Goal: Information Seeking & Learning: Learn about a topic

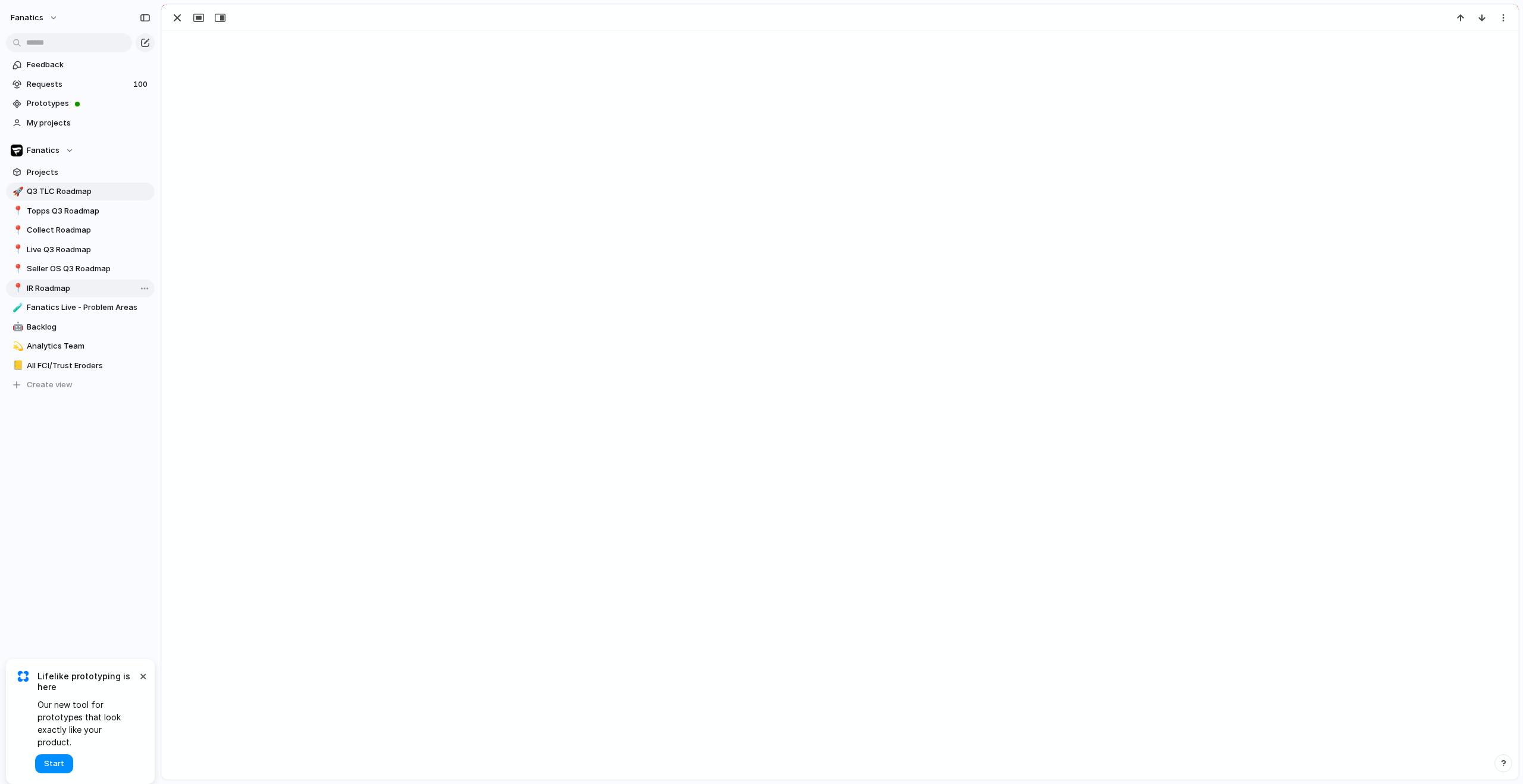
click at [69, 284] on span "IR Roadmap" at bounding box center [88, 288] width 124 height 12
type input "**********"
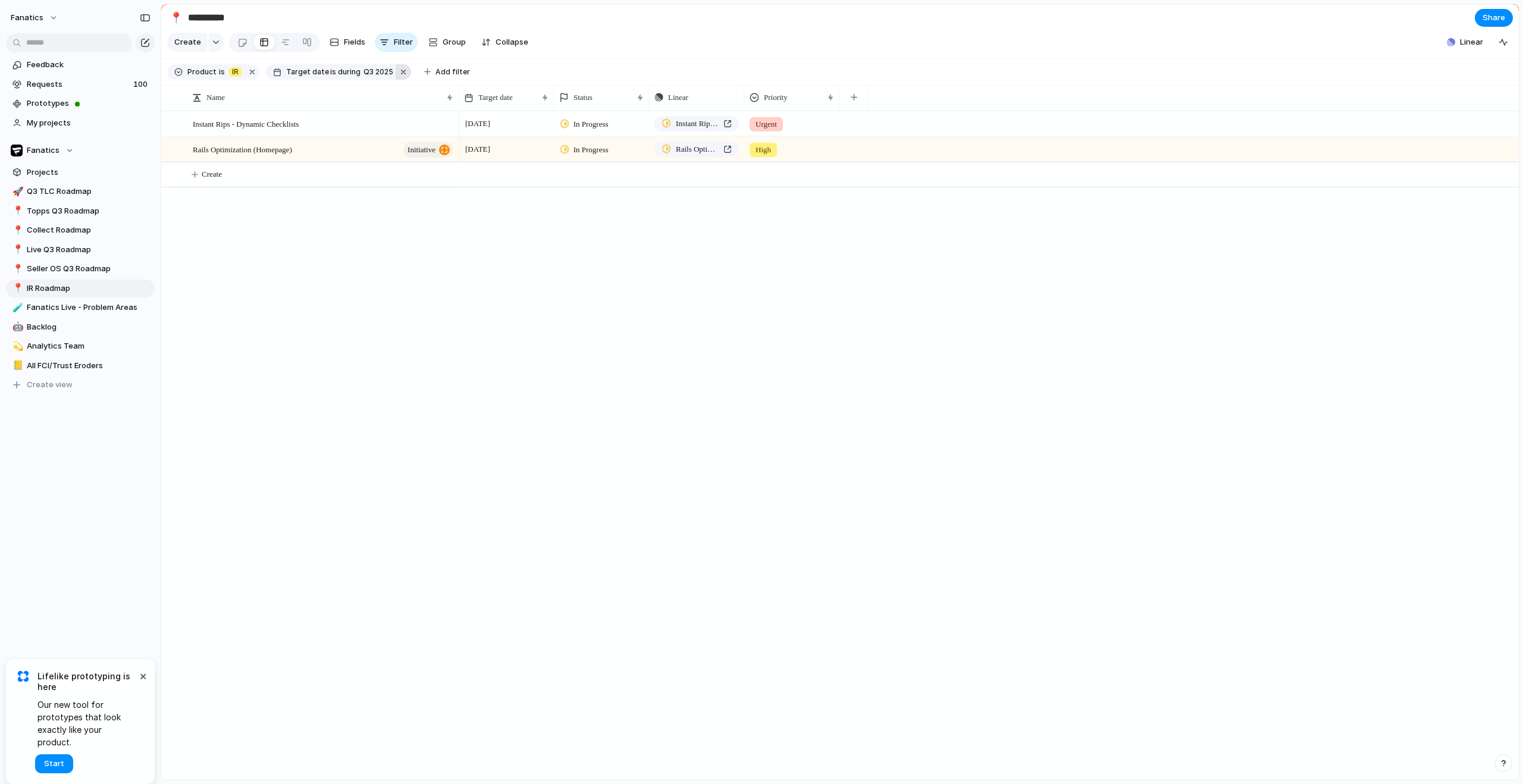
click at [398, 78] on button "button" at bounding box center [404, 72] width 16 height 16
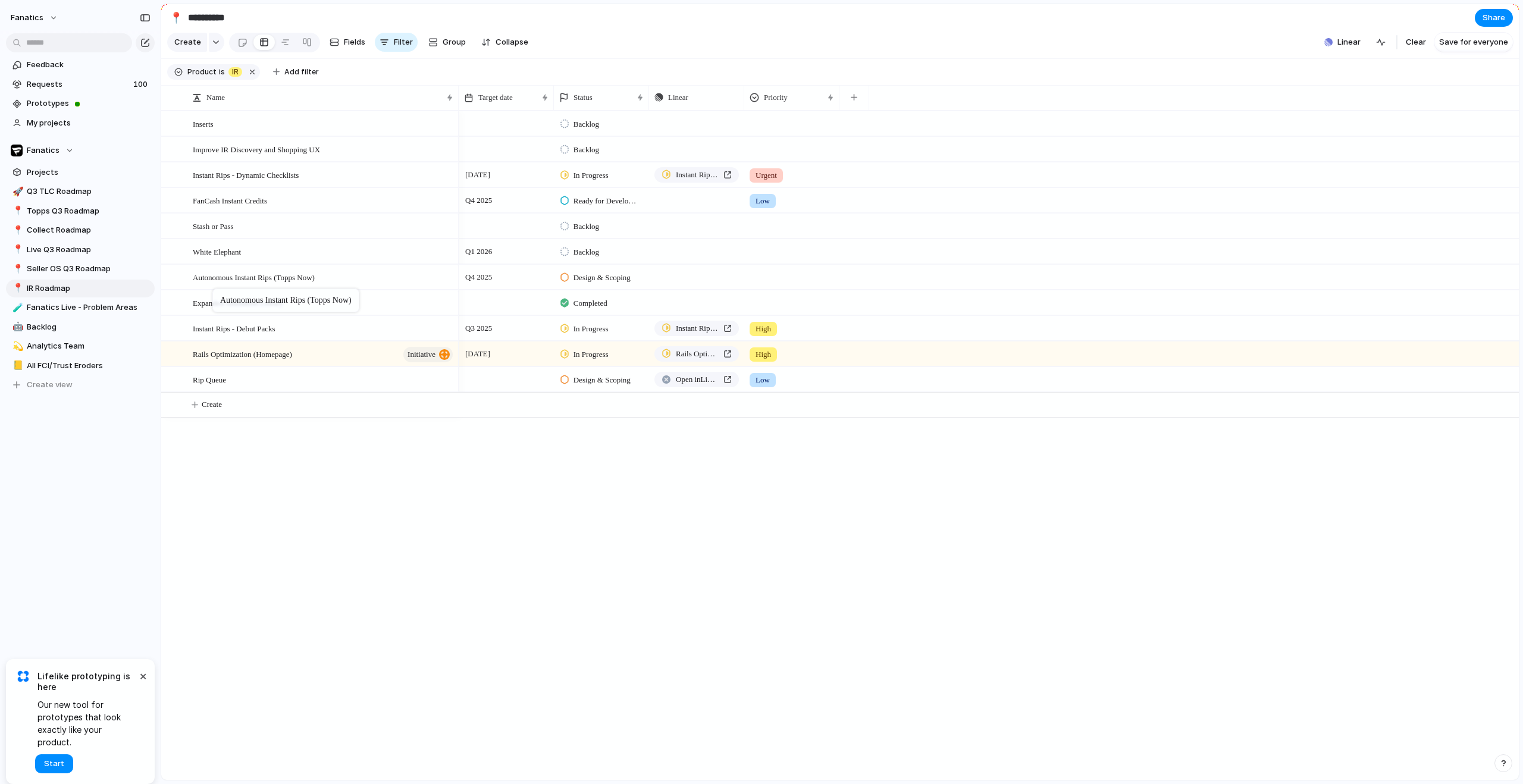
drag, startPoint x: 354, startPoint y: 291, endPoint x: 218, endPoint y: 291, distance: 136.0
click at [282, 284] on span "Autonomous Instant Rips (Topps Now)" at bounding box center [253, 277] width 122 height 14
click at [267, 207] on span "FanCash Instant Credits" at bounding box center [229, 200] width 74 height 14
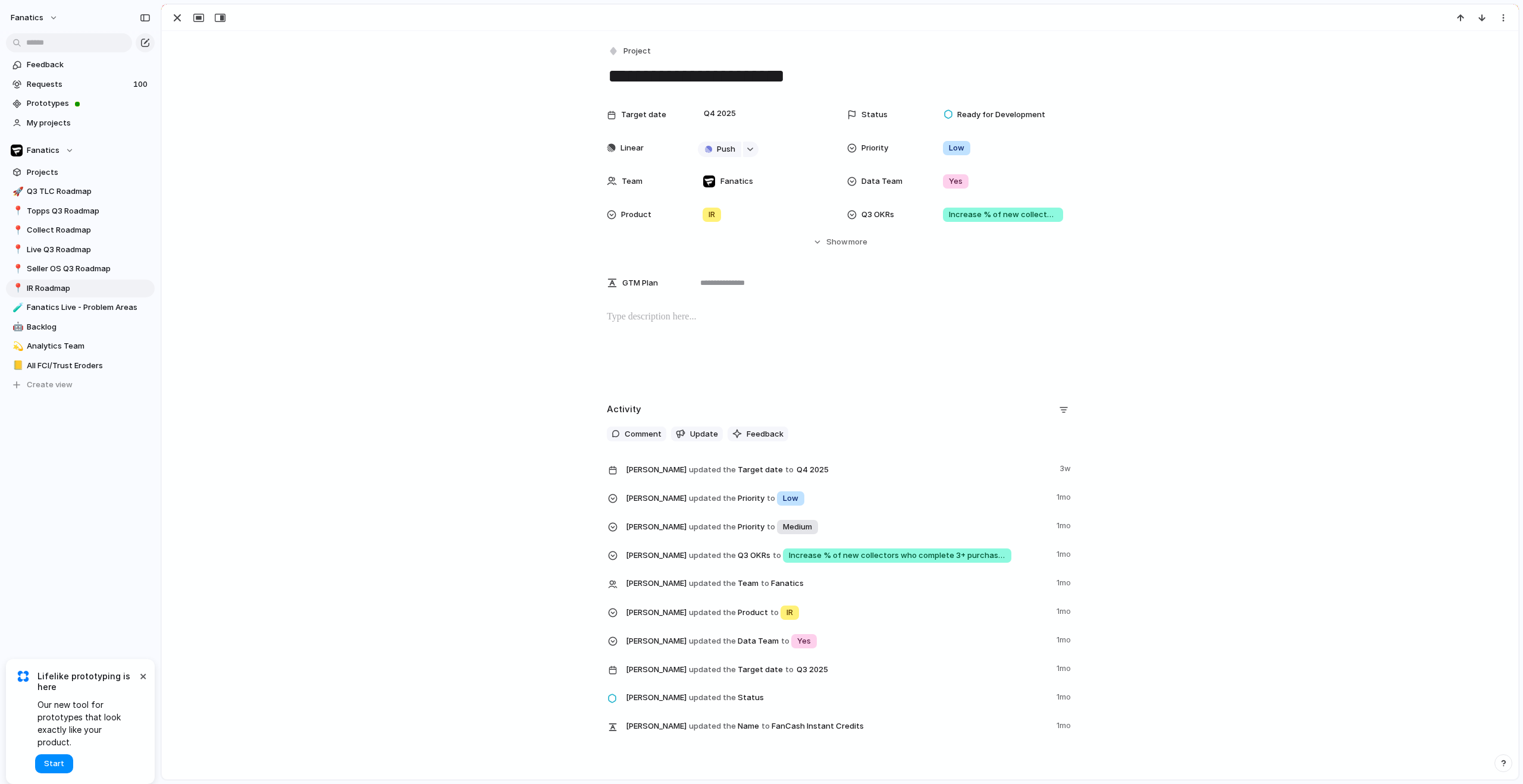
click at [411, 218] on div "Target date Q4 2025 Status Ready for Development Linear Push Priority Low Team …" at bounding box center [840, 175] width 1328 height 145
click at [185, 21] on button "button" at bounding box center [177, 18] width 19 height 16
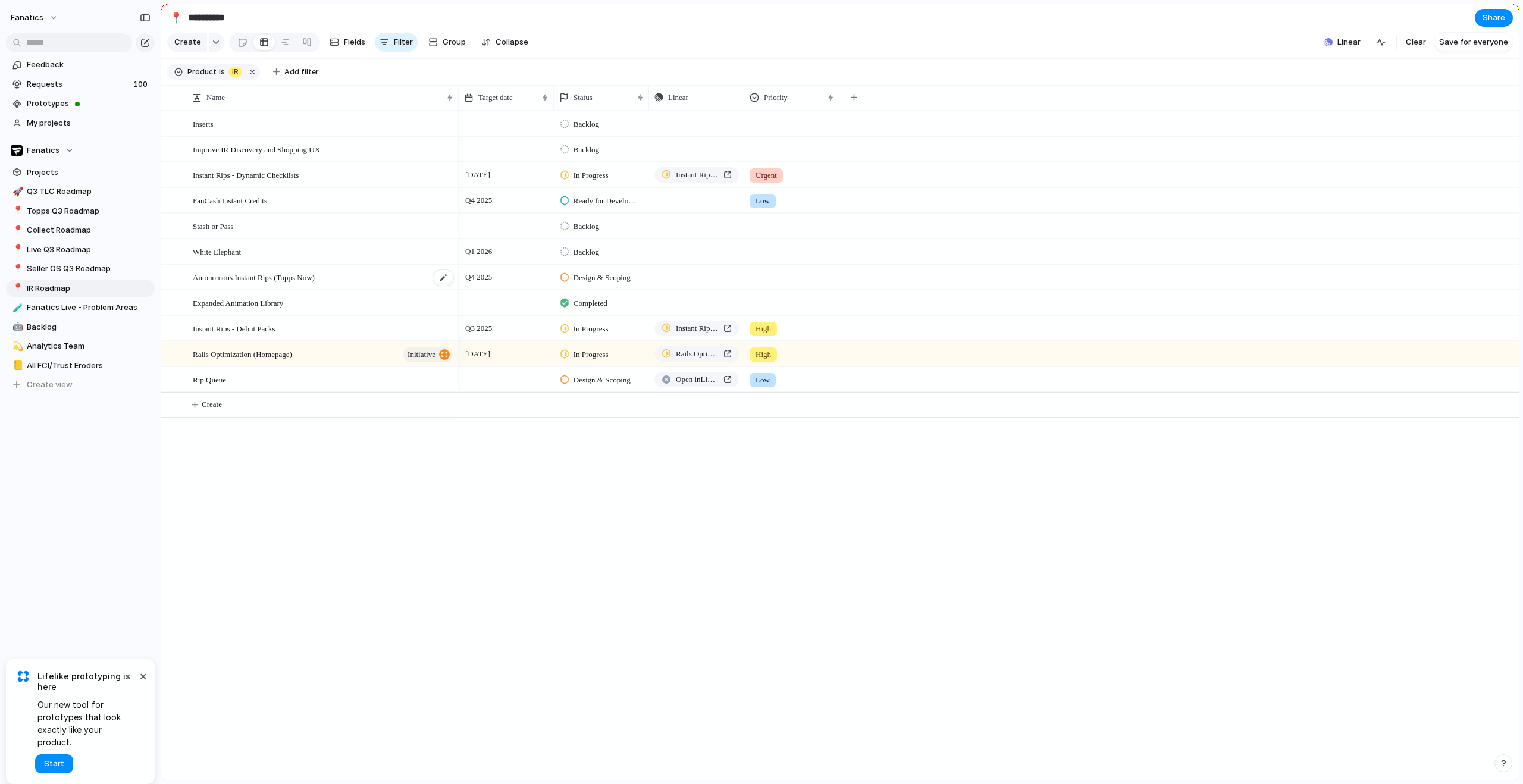
click at [272, 283] on span "Autonomous Instant Rips (Topps Now)" at bounding box center [253, 277] width 122 height 14
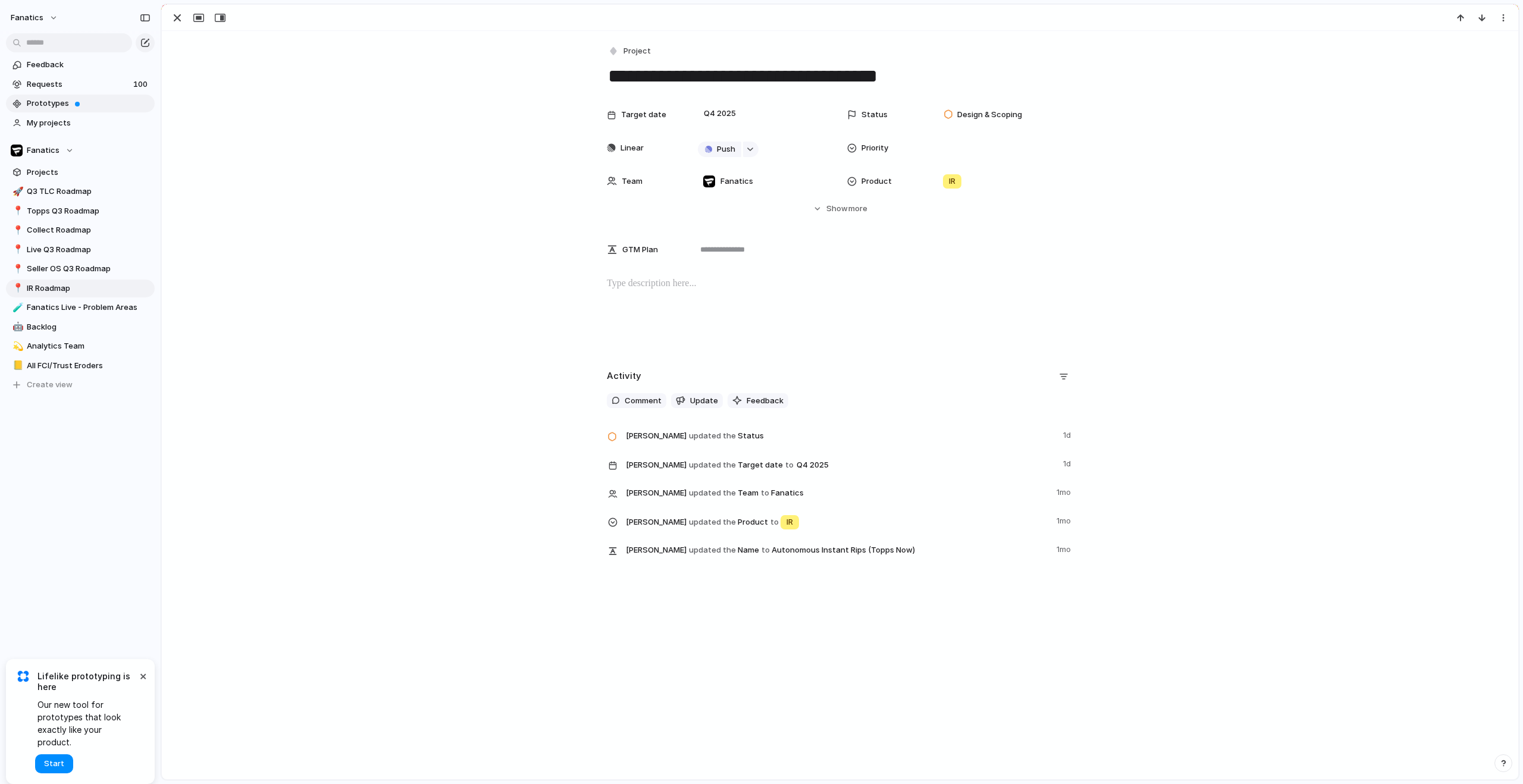
click at [78, 98] on span "Prototypes" at bounding box center [88, 103] width 124 height 12
